Goal: Task Accomplishment & Management: Manage account settings

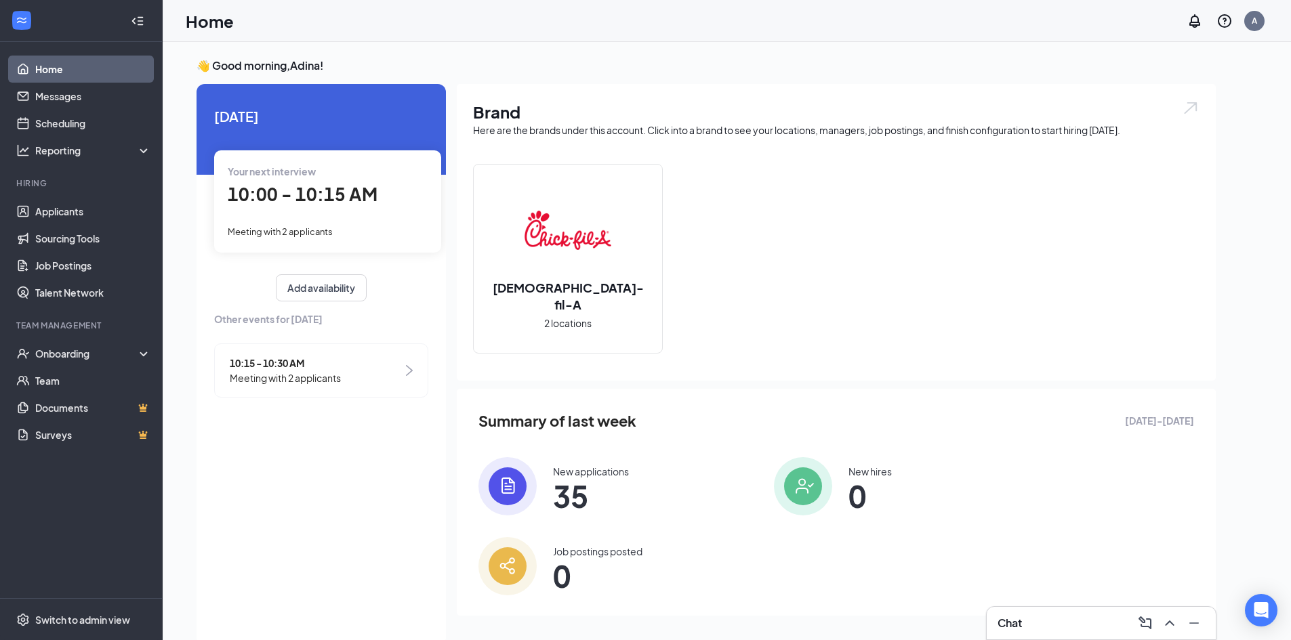
click at [331, 191] on span "10:00 - 10:15 AM" at bounding box center [303, 194] width 150 height 22
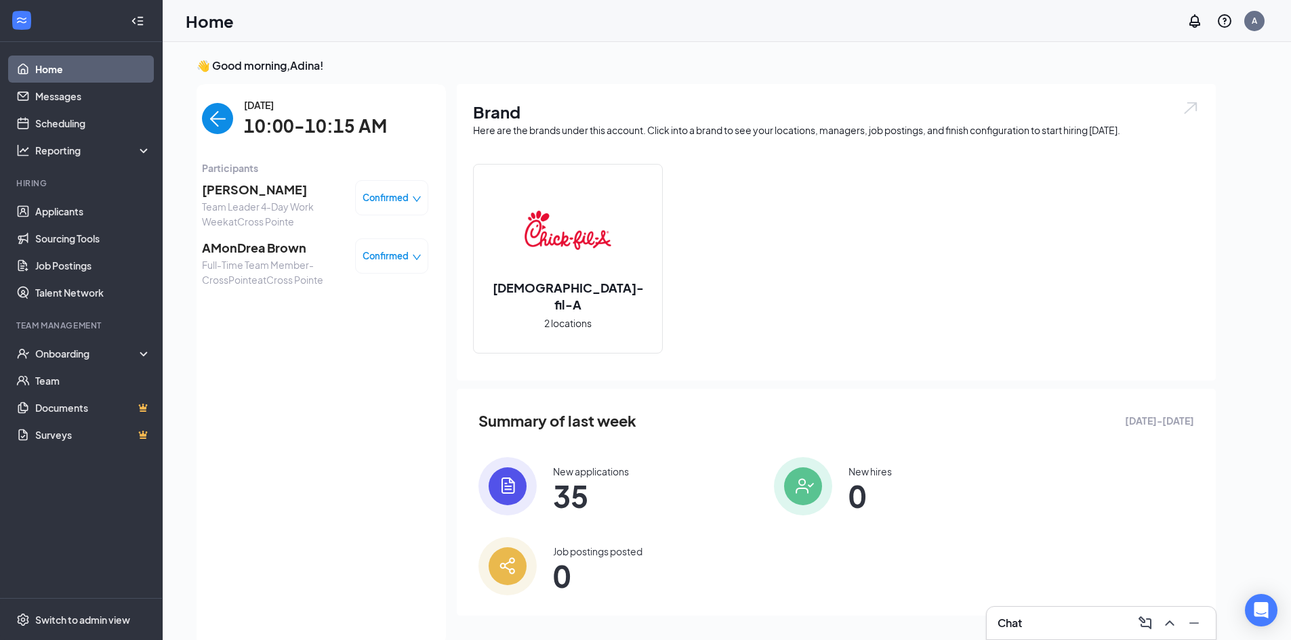
scroll to position [5, 0]
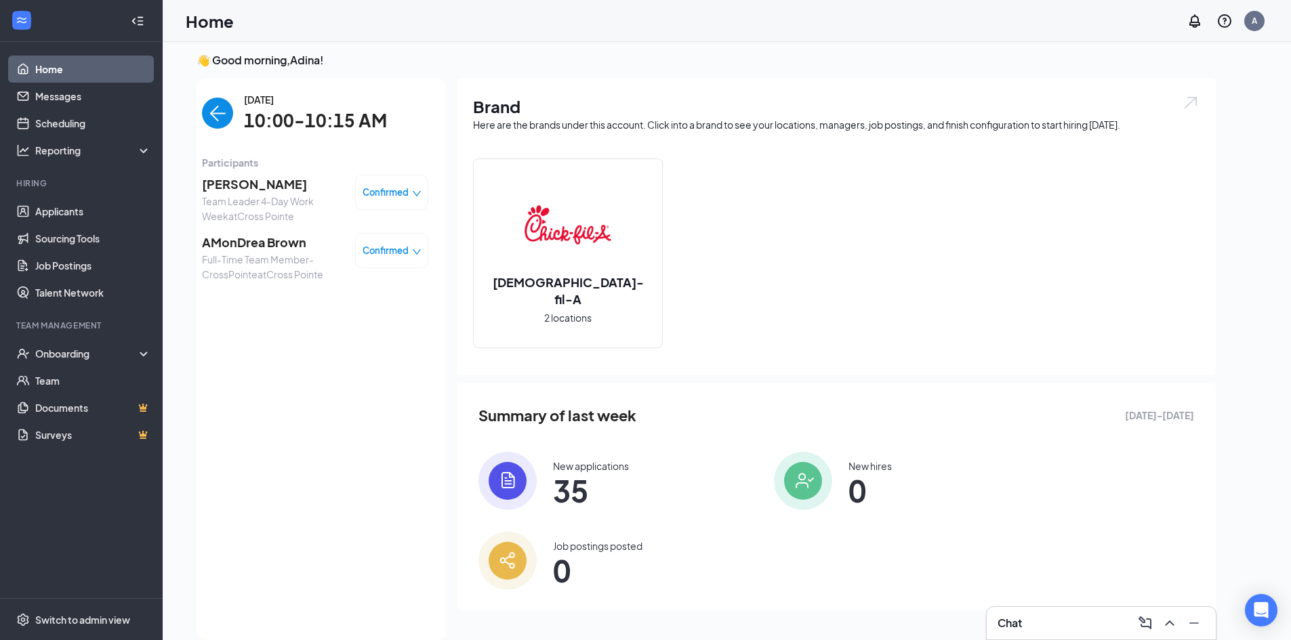
click at [224, 114] on img "back-button" at bounding box center [217, 113] width 31 height 31
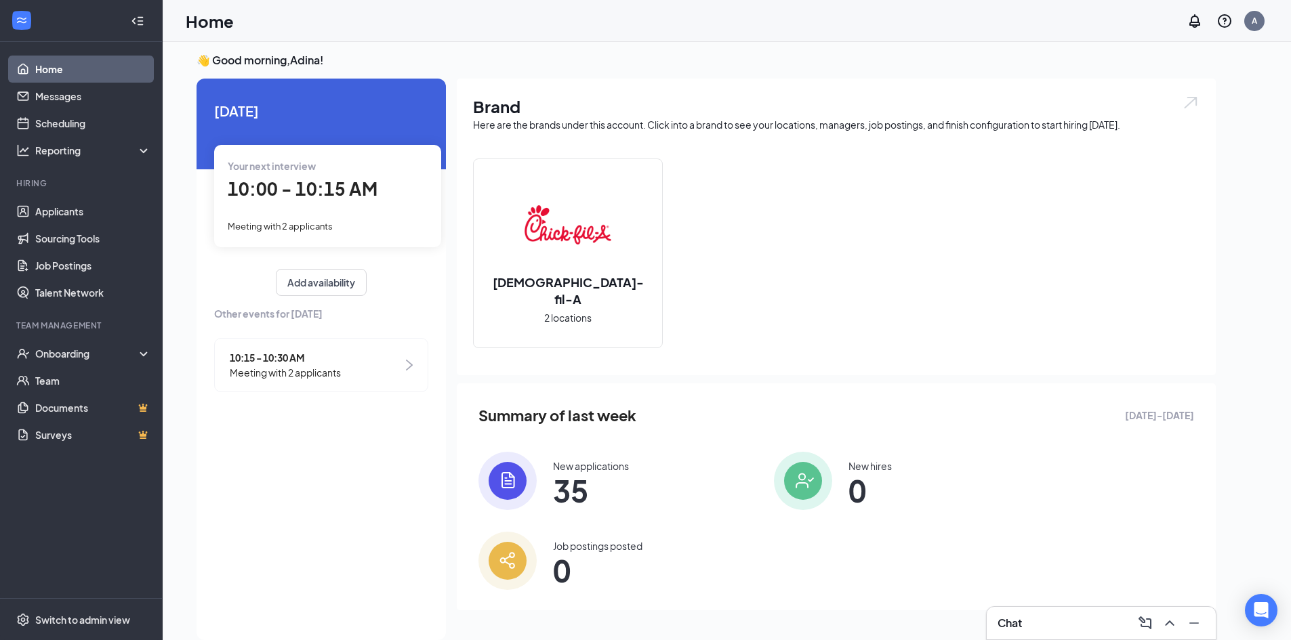
click at [345, 355] on div "10:15 - 10:30 AM Meeting with 2 applicants" at bounding box center [321, 365] width 214 height 54
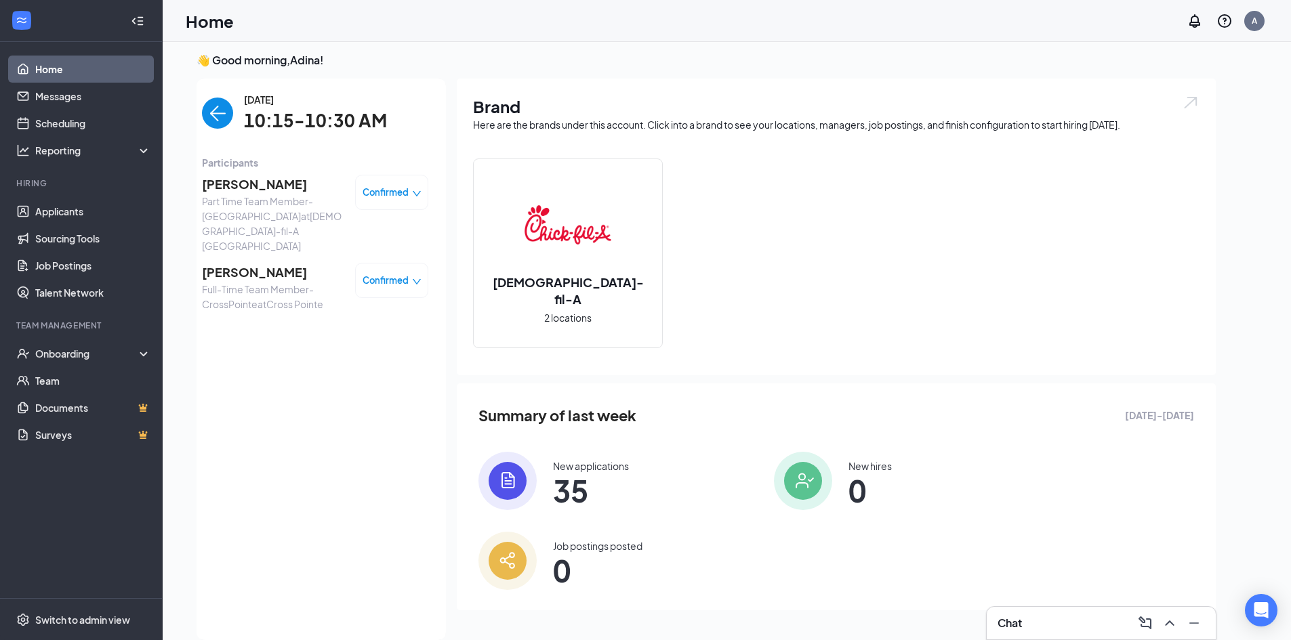
click at [209, 114] on img "back-button" at bounding box center [217, 113] width 31 height 31
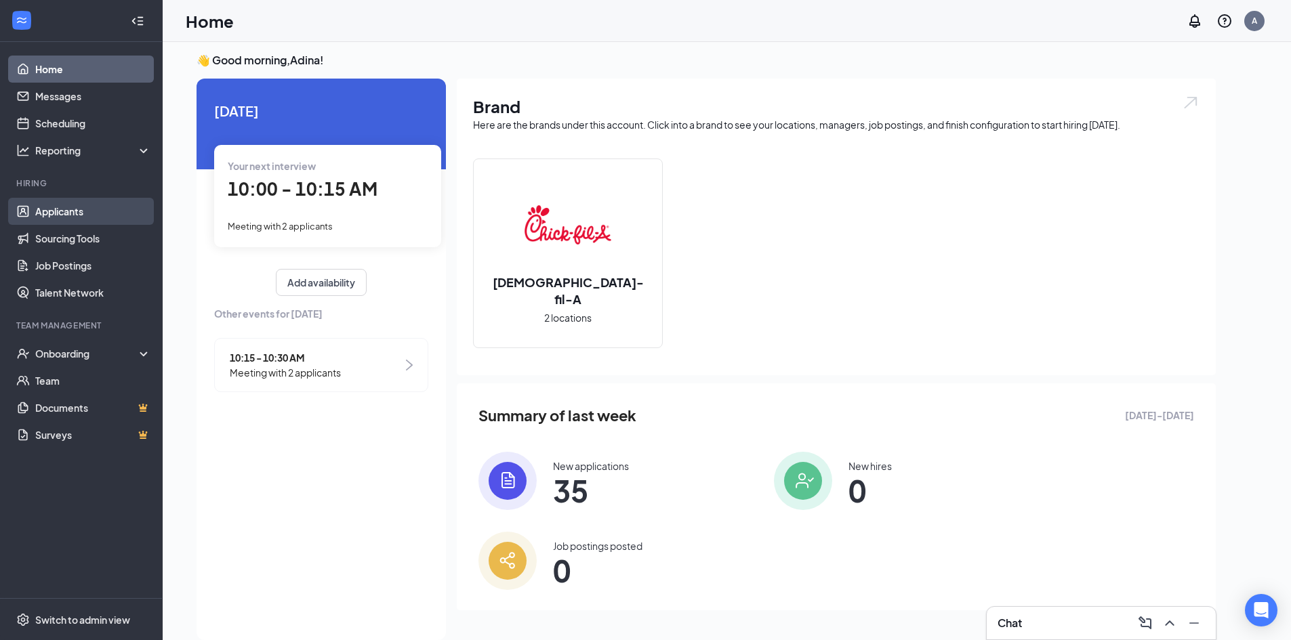
click at [54, 203] on link "Applicants" at bounding box center [93, 211] width 116 height 27
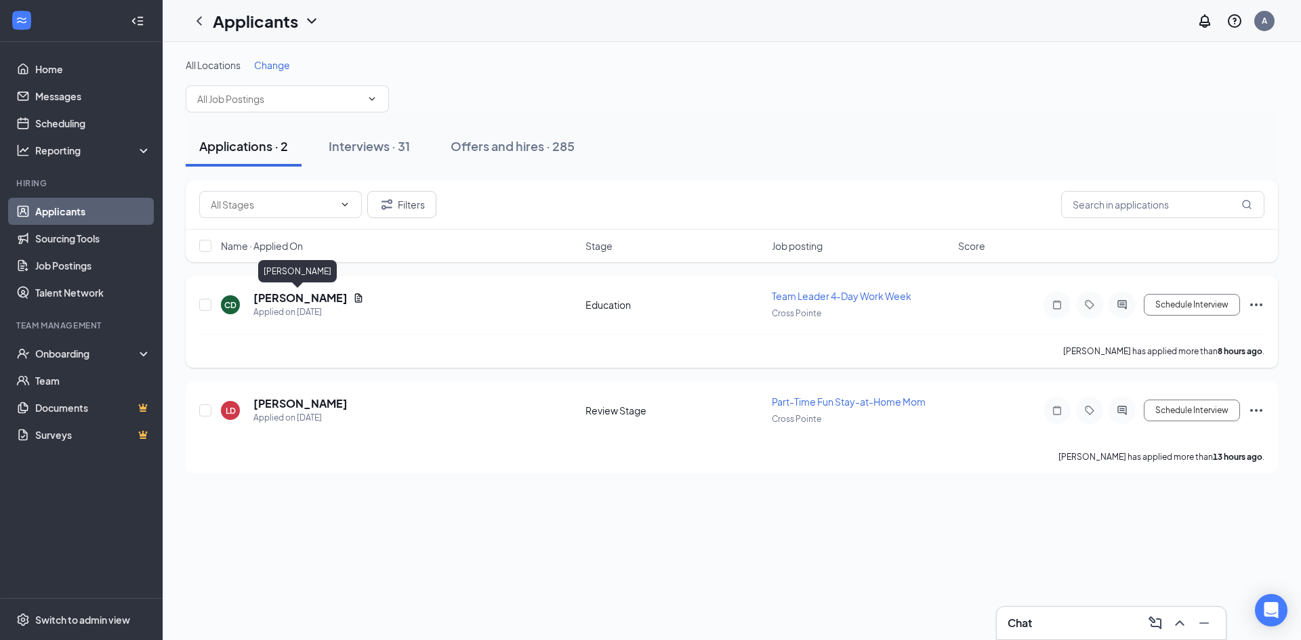
click at [291, 299] on h5 "[PERSON_NAME]" at bounding box center [300, 298] width 94 height 15
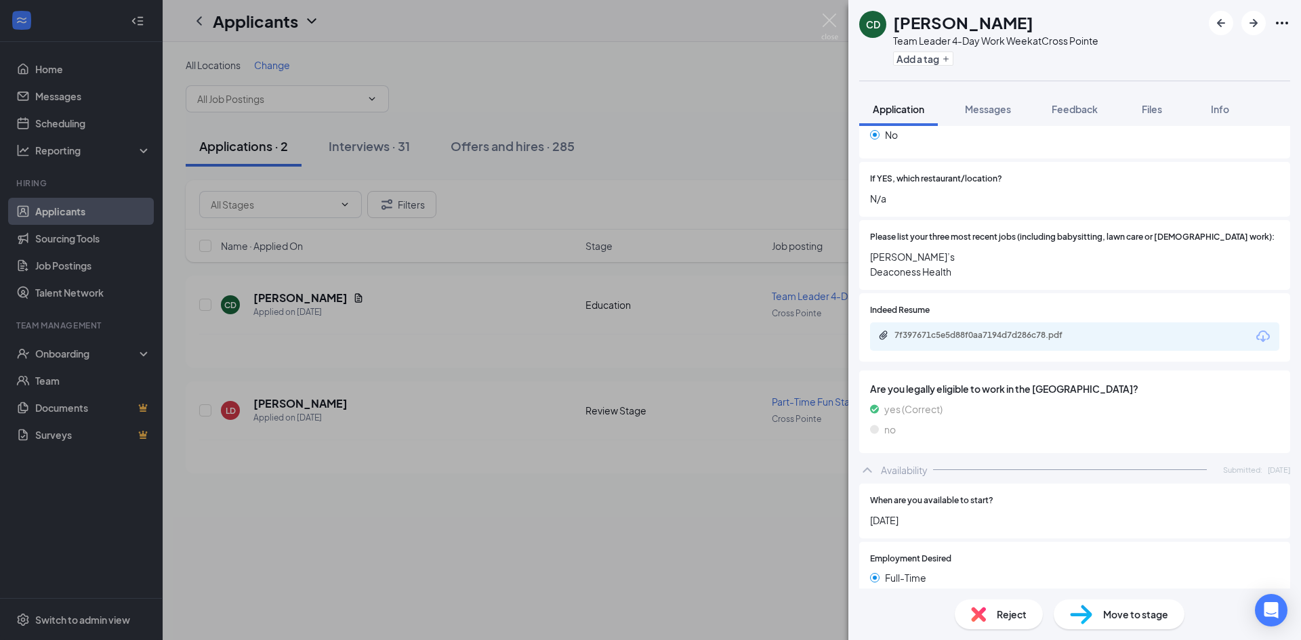
scroll to position [610, 0]
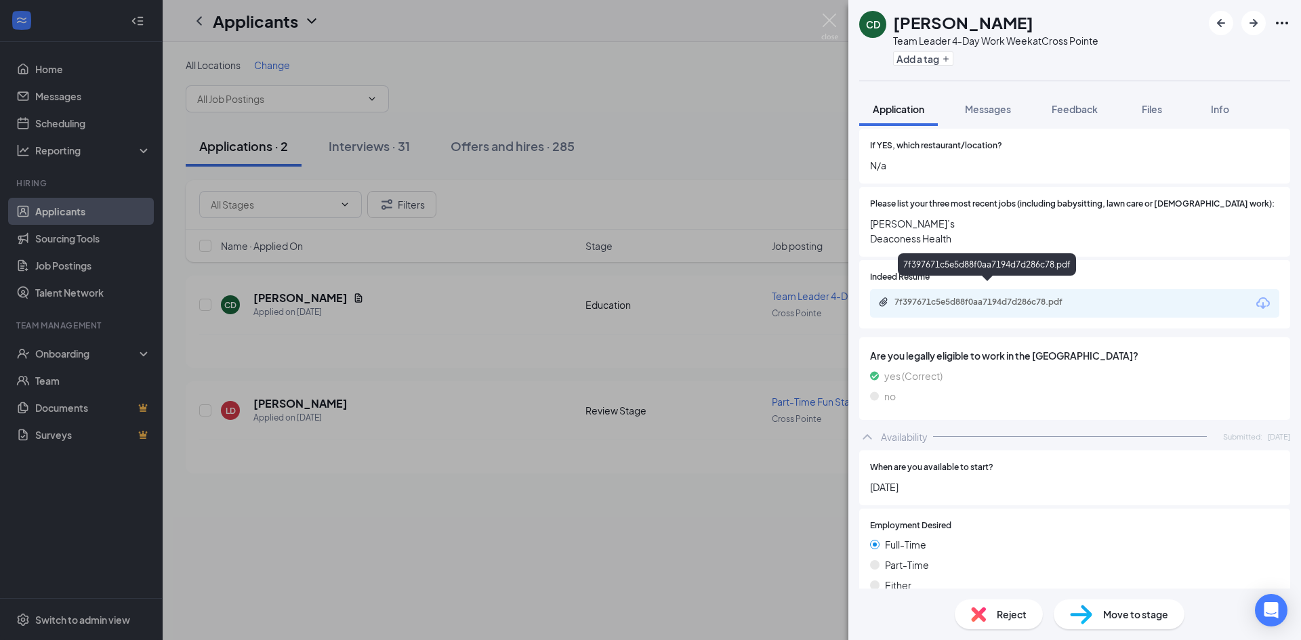
click at [1079, 297] on div "7f397671c5e5d88f0aa7194d7d286c78.pdf" at bounding box center [989, 302] width 190 height 11
click at [826, 30] on img at bounding box center [829, 27] width 17 height 26
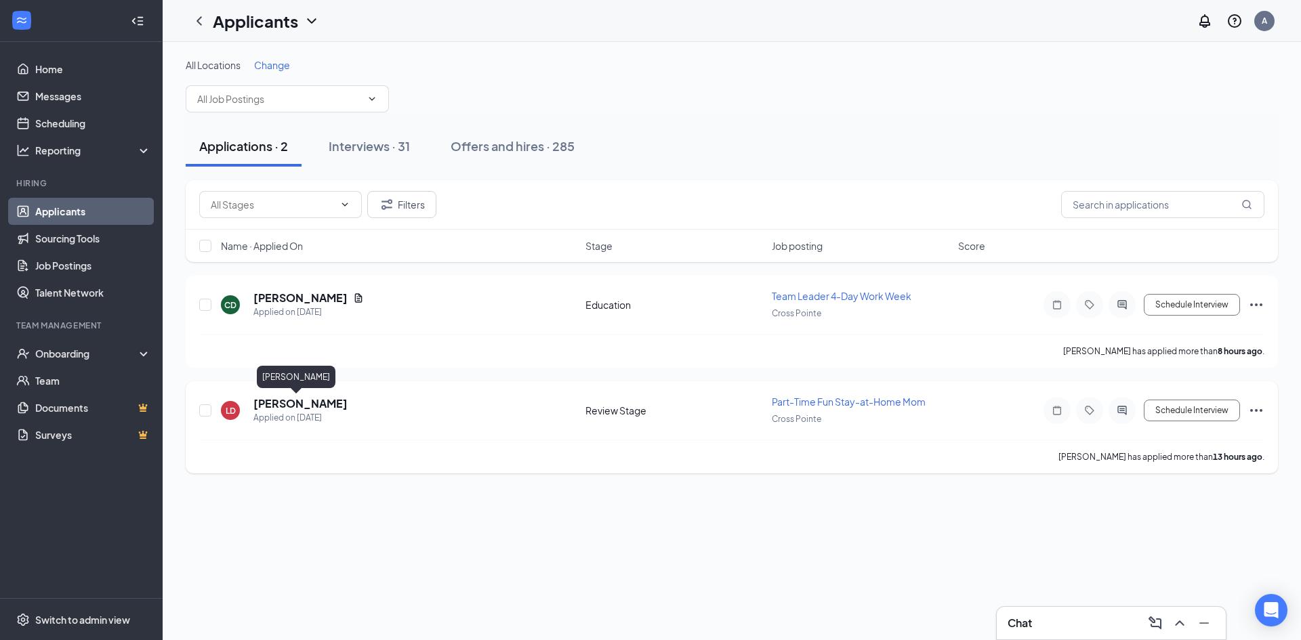
click at [290, 398] on h5 "[PERSON_NAME]" at bounding box center [300, 403] width 94 height 15
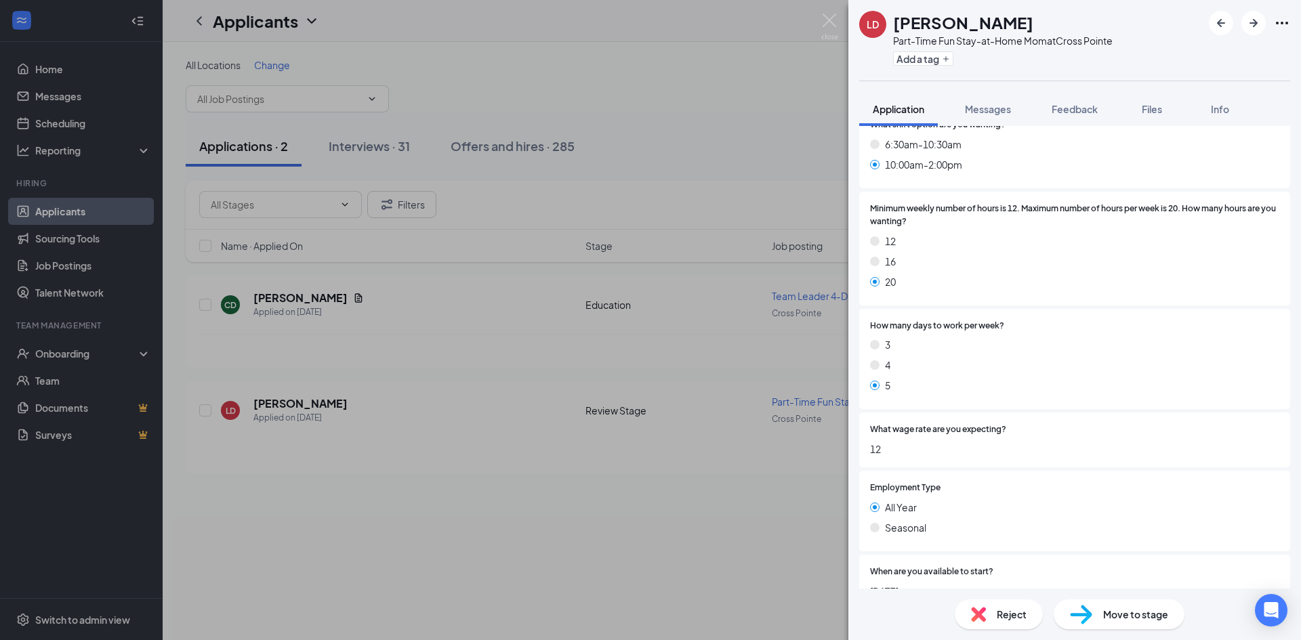
scroll to position [626, 0]
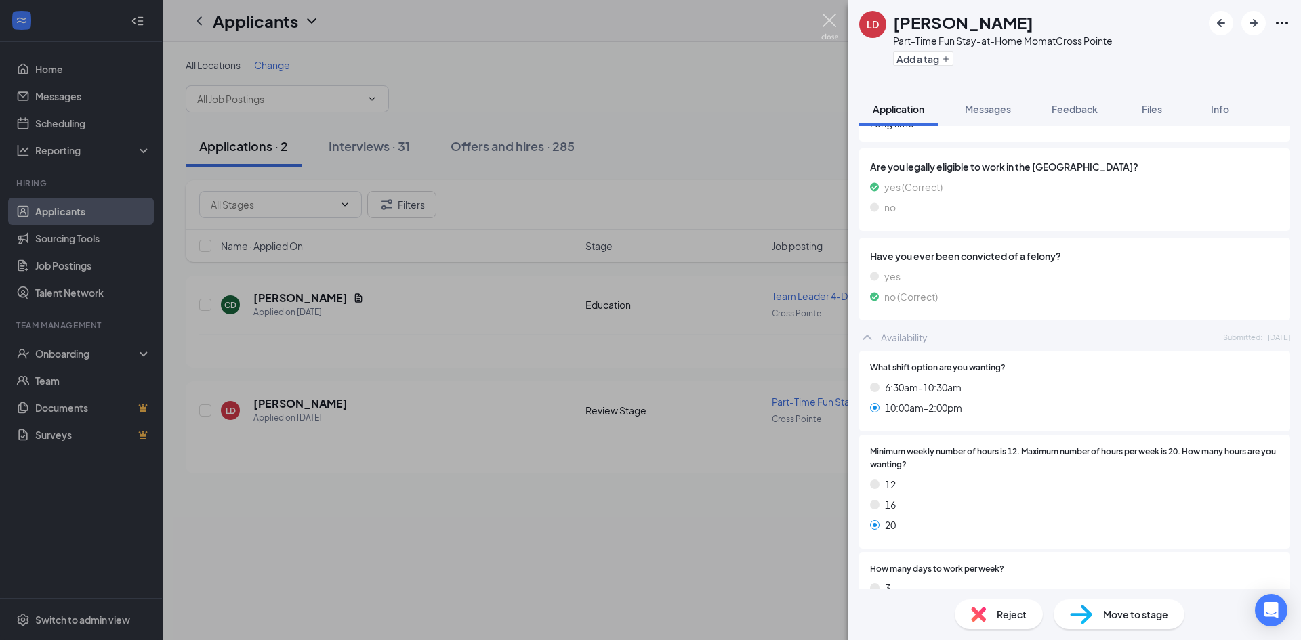
click at [826, 22] on img at bounding box center [829, 27] width 17 height 26
